Goal: Task Accomplishment & Management: Manage account settings

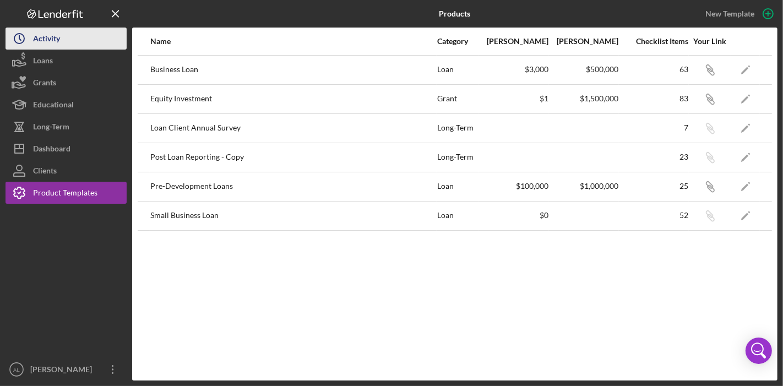
click at [62, 36] on button "Icon/History Activity" at bounding box center [66, 39] width 121 height 22
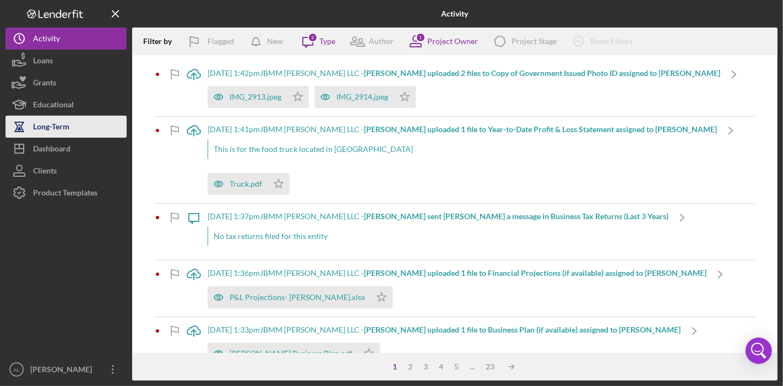
click at [55, 132] on div "Long-Term" at bounding box center [51, 128] width 36 height 25
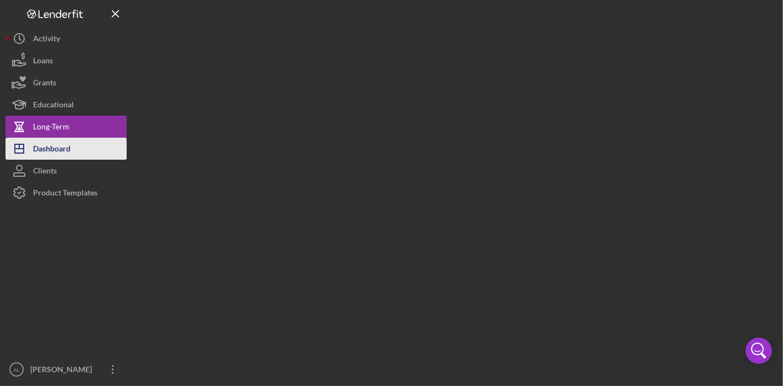
click at [53, 146] on div "Dashboard" at bounding box center [51, 150] width 37 height 25
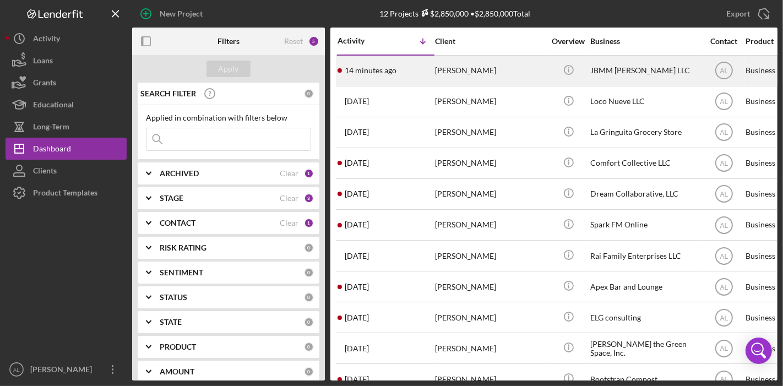
click at [455, 74] on div "[PERSON_NAME]" at bounding box center [490, 70] width 110 height 29
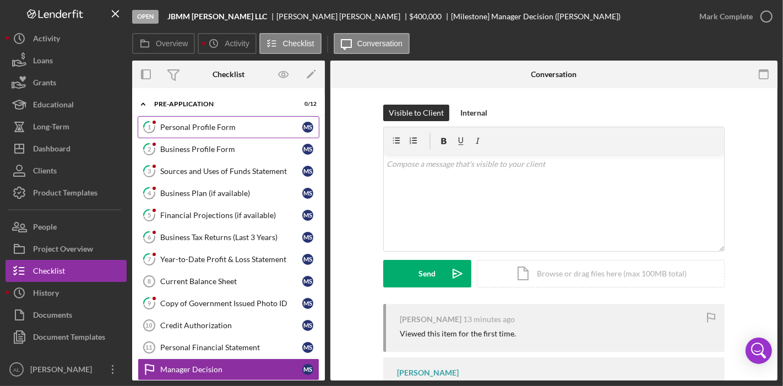
click at [228, 131] on div "Personal Profile Form" at bounding box center [231, 127] width 142 height 9
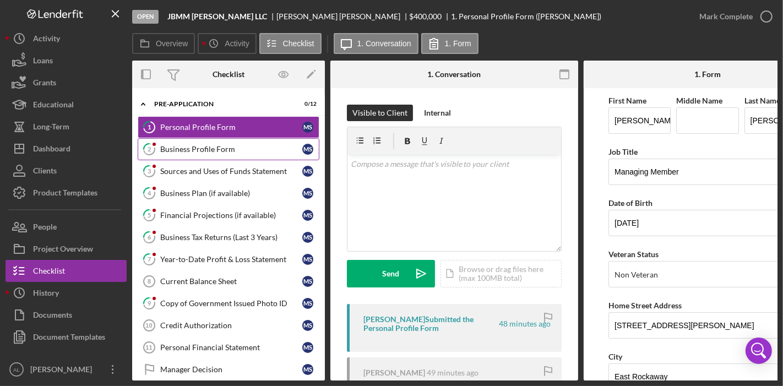
click at [219, 153] on link "2 Business Profile Form M S" at bounding box center [229, 149] width 182 height 22
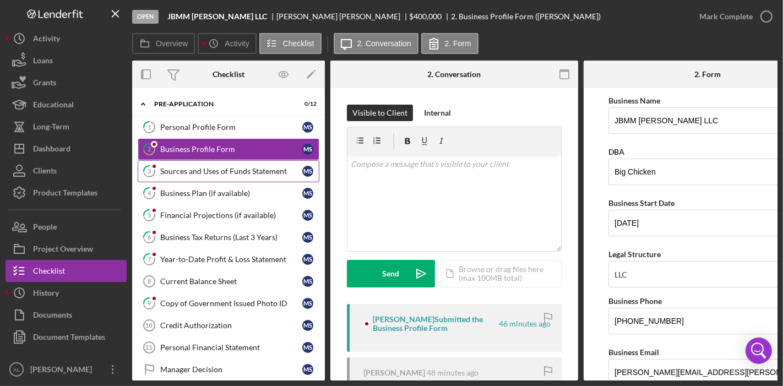
click at [209, 176] on link "3 Sources and Uses of Funds Statement M S" at bounding box center [229, 171] width 182 height 22
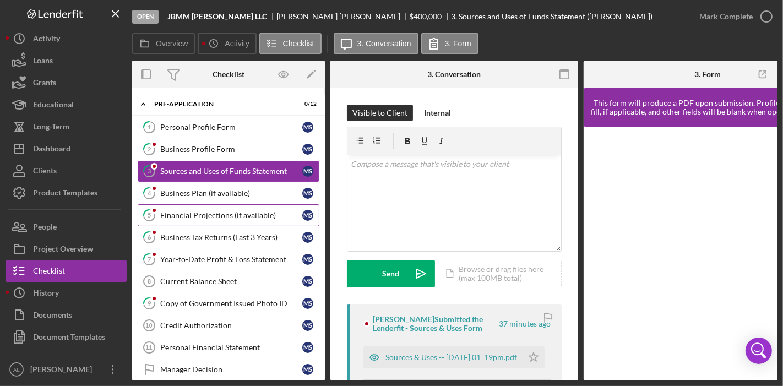
click at [203, 211] on div "Financial Projections (if available)" at bounding box center [231, 215] width 142 height 9
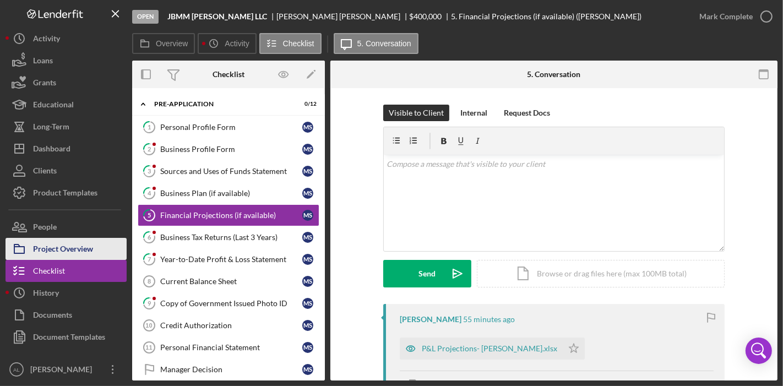
click at [55, 251] on div "Project Overview" at bounding box center [63, 250] width 60 height 25
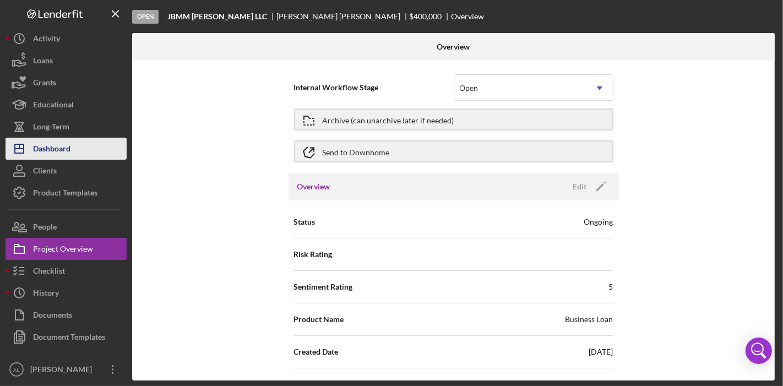
click at [82, 144] on button "Icon/Dashboard Dashboard" at bounding box center [66, 149] width 121 height 22
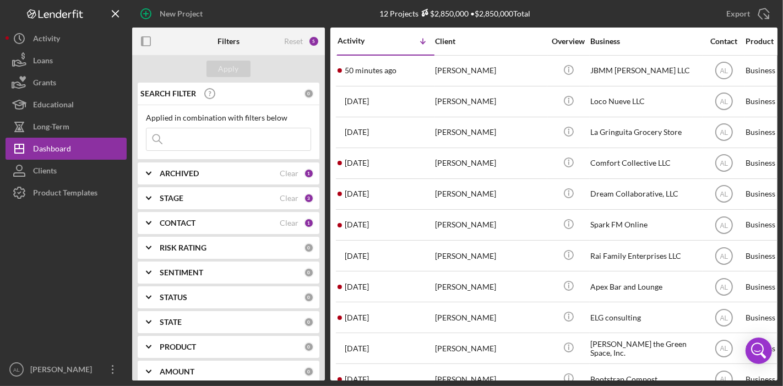
click at [202, 219] on div "CONTACT" at bounding box center [220, 223] width 120 height 9
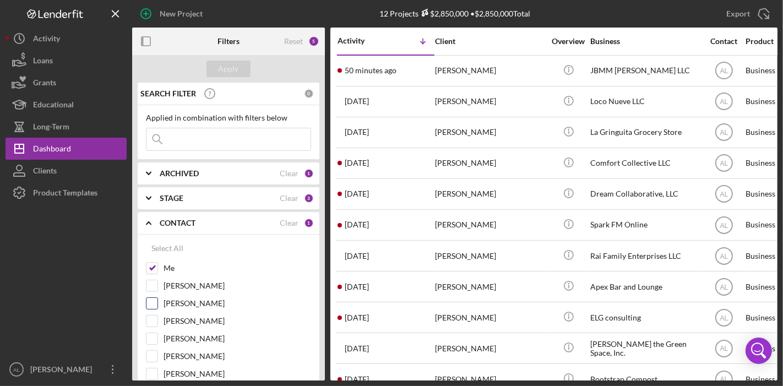
click at [151, 301] on input "[PERSON_NAME]" at bounding box center [152, 303] width 11 height 11
checkbox input "true"
click at [155, 265] on input "Me" at bounding box center [152, 268] width 11 height 11
checkbox input "false"
click at [237, 73] on button "Apply" at bounding box center [229, 69] width 44 height 17
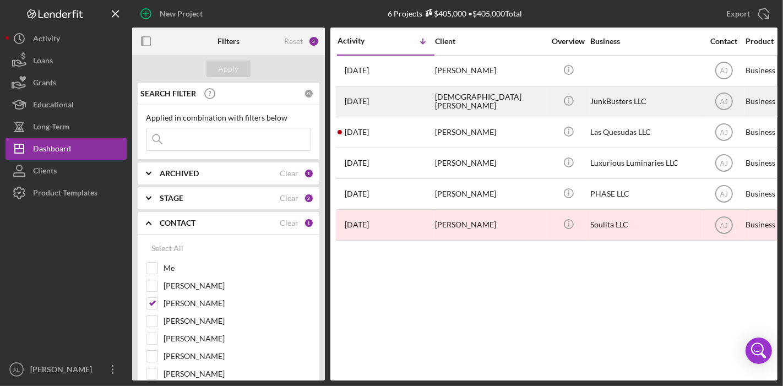
click at [480, 96] on div "[DEMOGRAPHIC_DATA][PERSON_NAME]" at bounding box center [490, 101] width 110 height 29
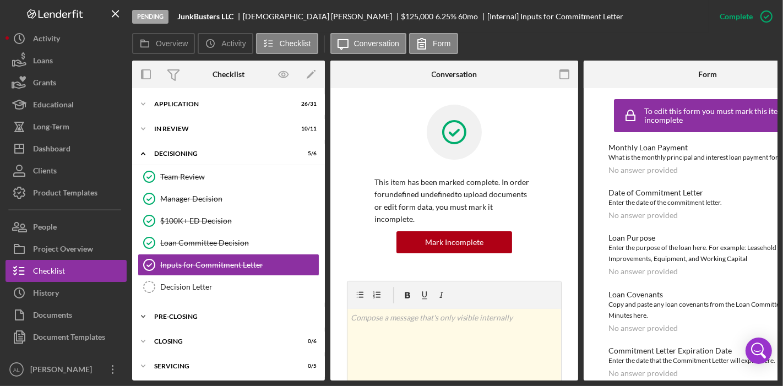
click at [188, 311] on div "Icon/Expander Pre-Closing 0 / 12" at bounding box center [228, 317] width 193 height 22
click at [240, 161] on div "Icon/Expander Decisioning 5 / 6" at bounding box center [228, 154] width 193 height 23
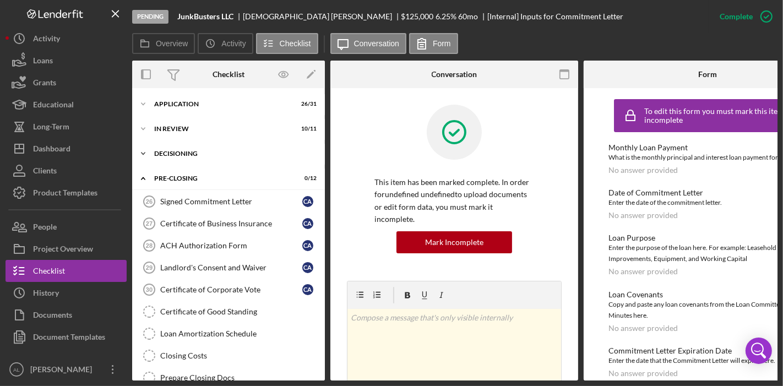
click at [198, 152] on div "Decisioning" at bounding box center [232, 153] width 157 height 7
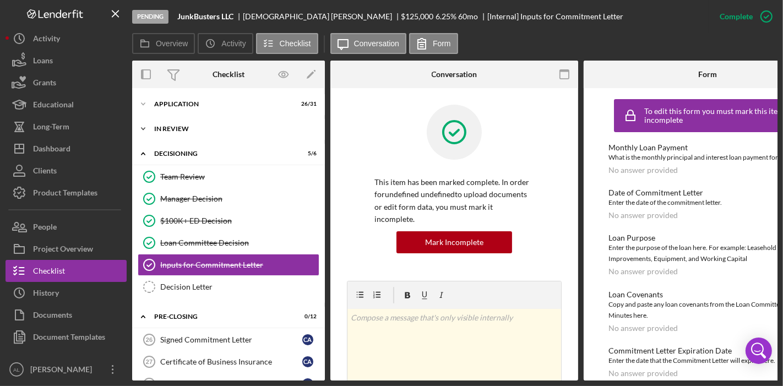
click at [231, 128] on div "In Review" at bounding box center [232, 129] width 157 height 7
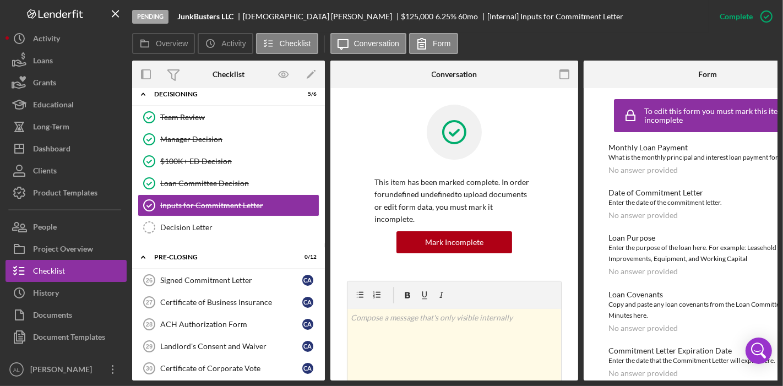
scroll to position [313, 0]
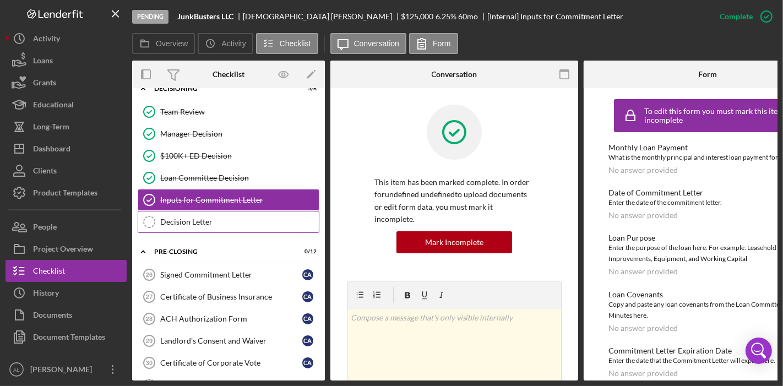
click at [253, 219] on div "Decision Letter" at bounding box center [239, 222] width 159 height 9
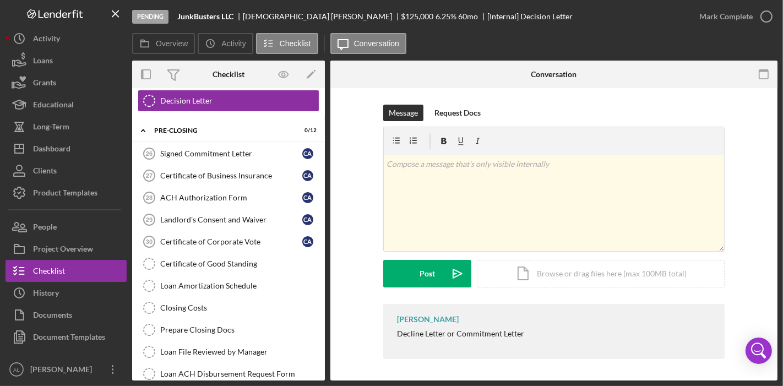
scroll to position [438, 0]
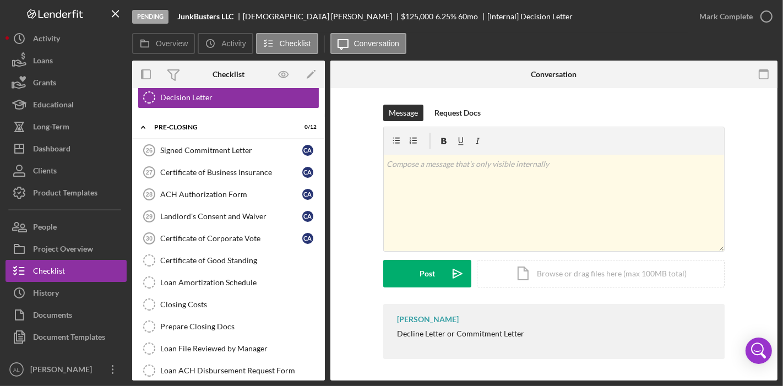
drag, startPoint x: 325, startPoint y: 275, endPoint x: 324, endPoint y: 289, distance: 13.8
click at [324, 289] on div "Icon/Expander Application 26 / 31 Icon/Expander In Review 10 / 11 Site Visit Si…" at bounding box center [228, 234] width 193 height 293
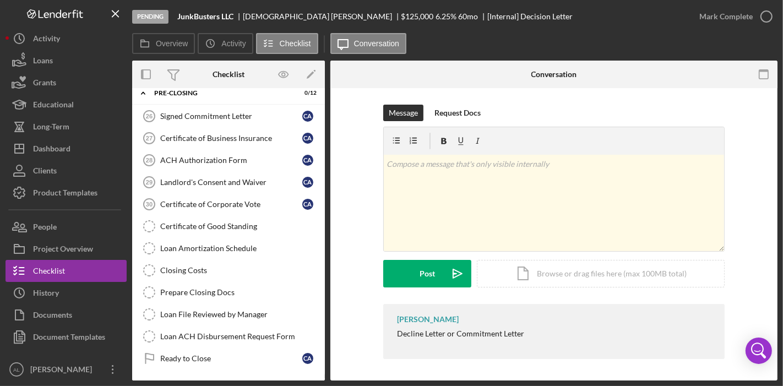
scroll to position [475, 0]
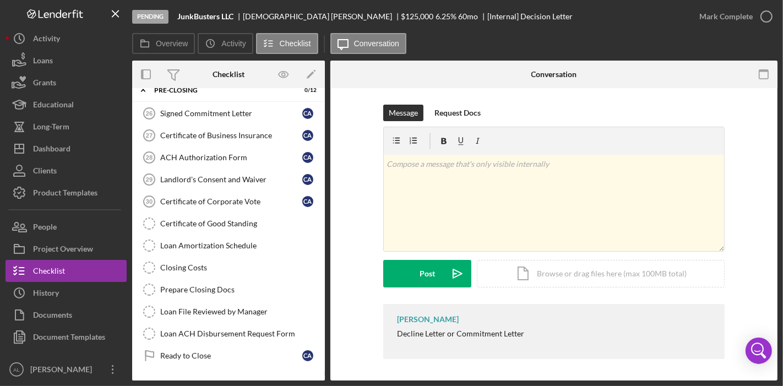
click at [320, 284] on div "Signed Commitment Letter 26 Signed Commitment Letter C A Certificate of Busines…" at bounding box center [228, 237] width 193 height 270
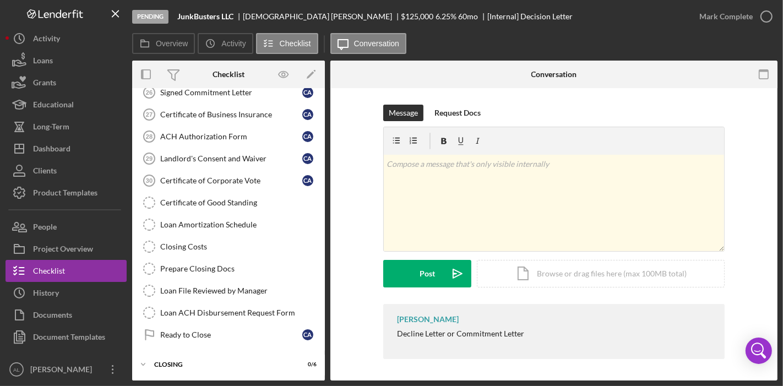
scroll to position [496, 0]
click at [45, 144] on div "Dashboard" at bounding box center [51, 150] width 37 height 25
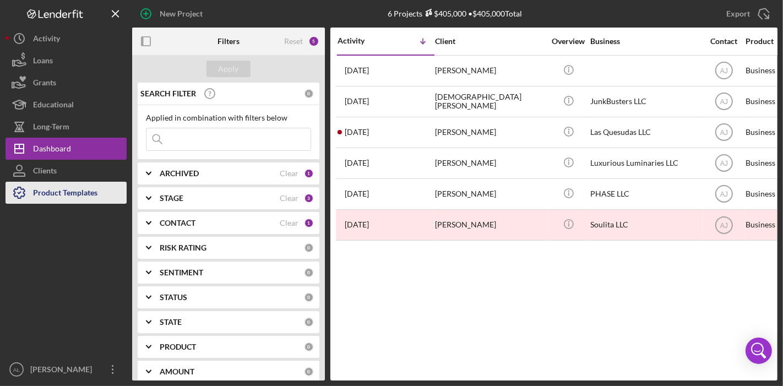
click at [67, 193] on div "Product Templates" at bounding box center [65, 194] width 64 height 25
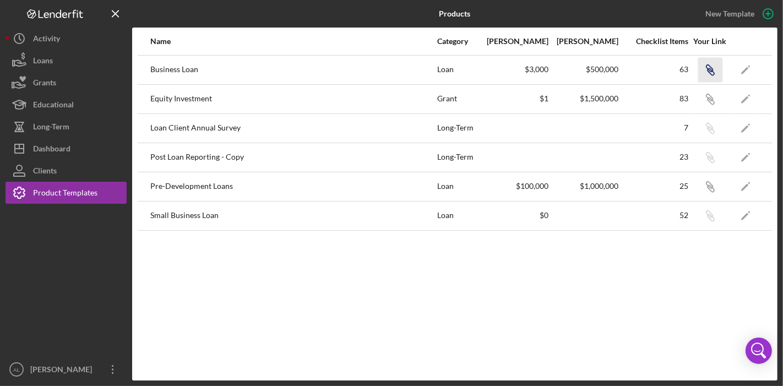
click at [702, 68] on icon "Icon/Link" at bounding box center [710, 69] width 25 height 25
